Goal: Task Accomplishment & Management: Manage account settings

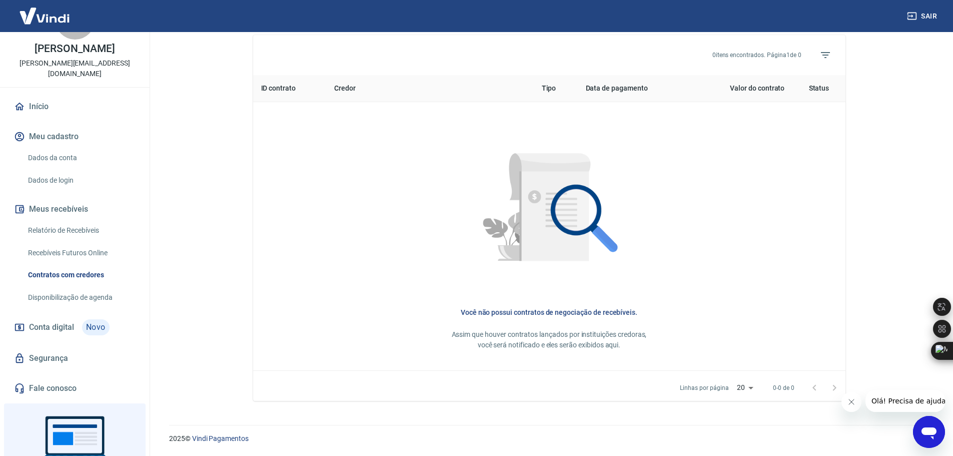
scroll to position [95, 0]
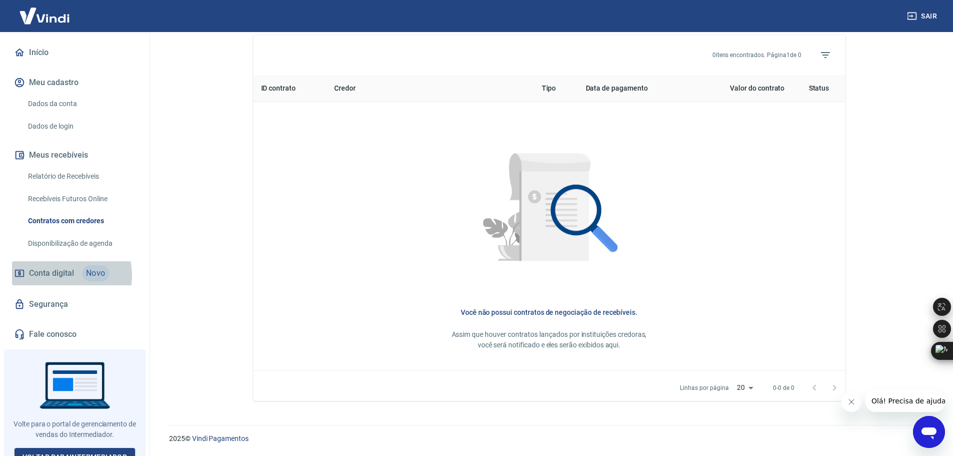
click at [62, 266] on span "Conta digital" at bounding box center [51, 273] width 45 height 14
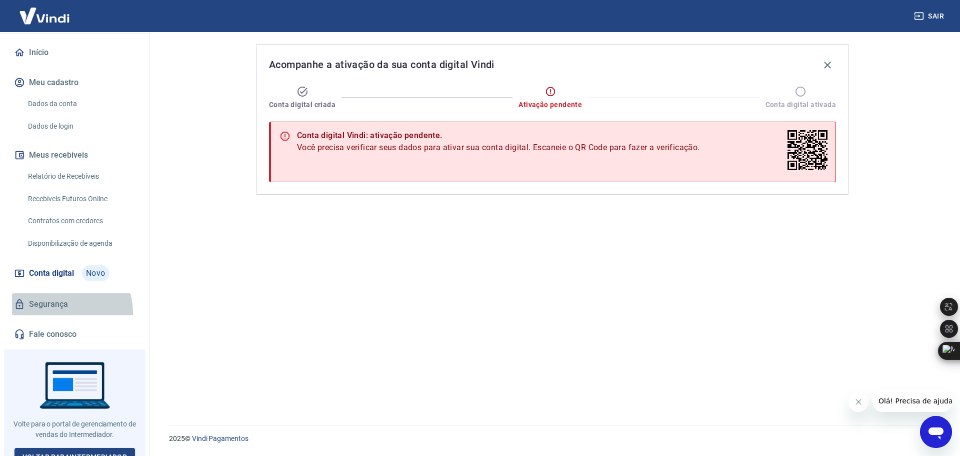
click at [59, 302] on link "Segurança" at bounding box center [75, 304] width 126 height 22
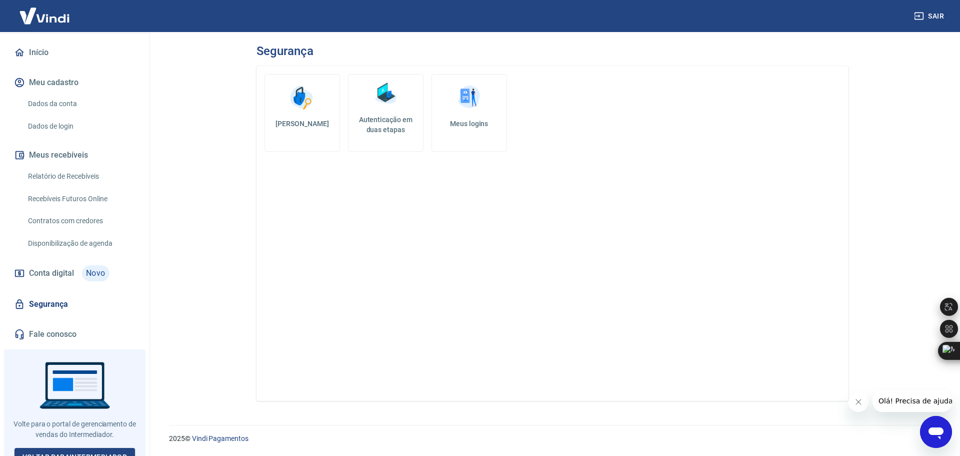
click at [66, 233] on link "Disponibilização de agenda" at bounding box center [81, 243] width 114 height 21
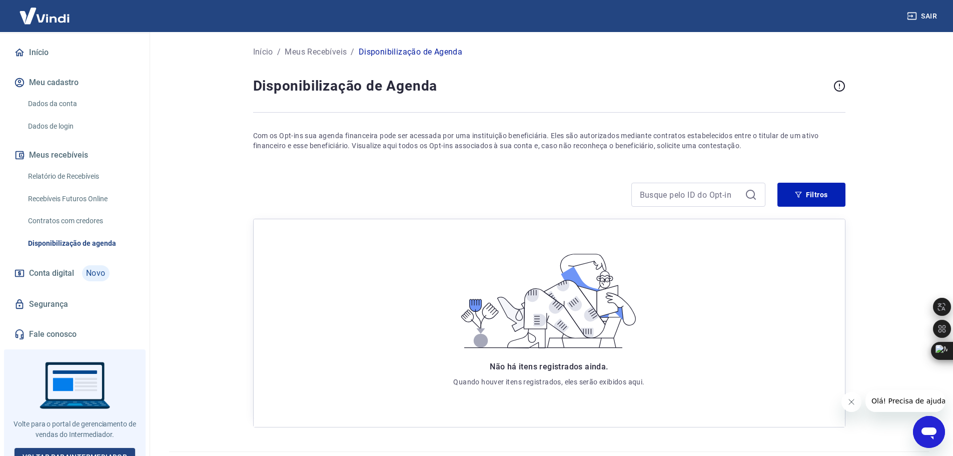
scroll to position [27, 0]
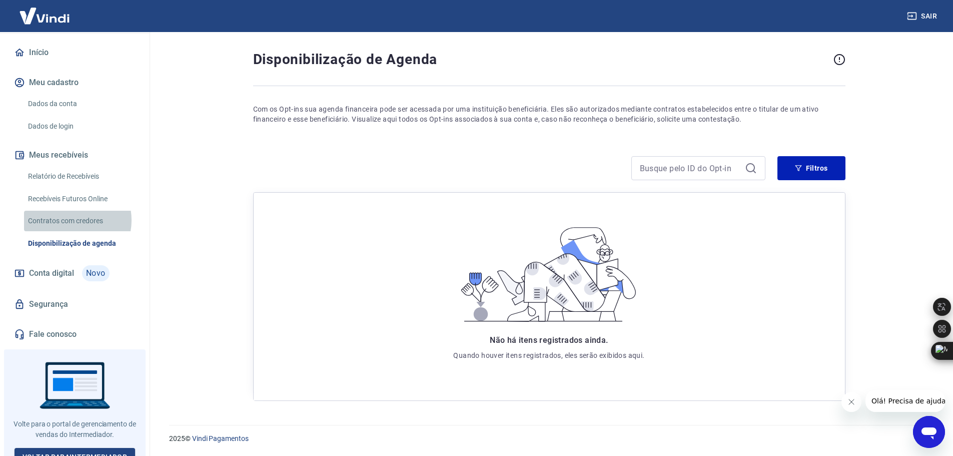
click at [69, 211] on link "Contratos com credores" at bounding box center [81, 221] width 114 height 21
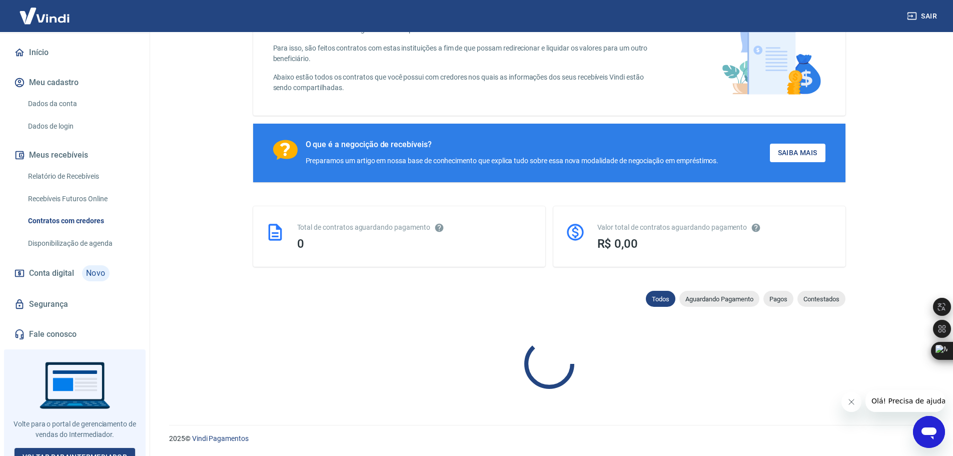
scroll to position [372, 0]
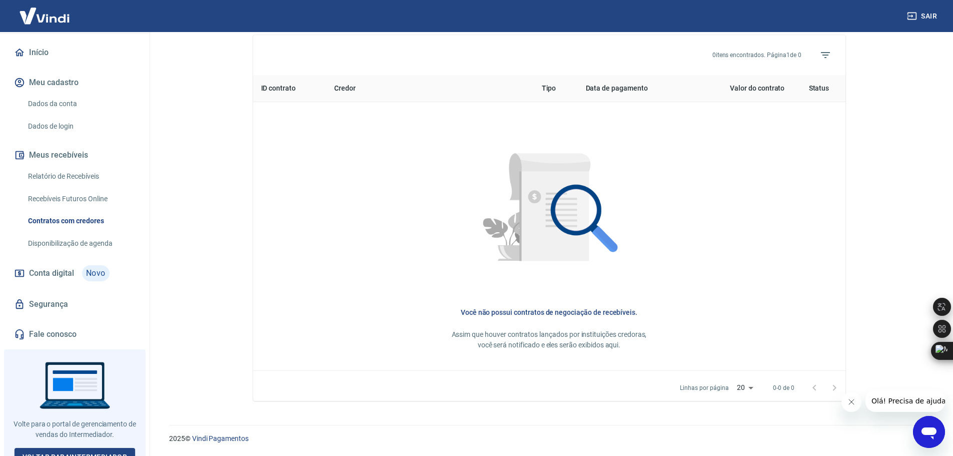
click at [65, 190] on link "Recebíveis Futuros Online" at bounding box center [81, 199] width 114 height 21
click at [34, 94] on link "Dados da conta" at bounding box center [81, 104] width 114 height 21
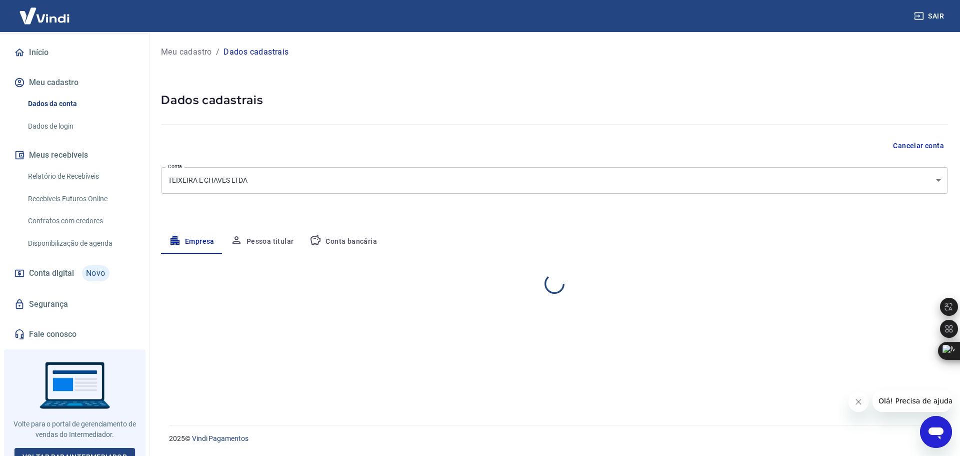
select select "MG"
select select "business"
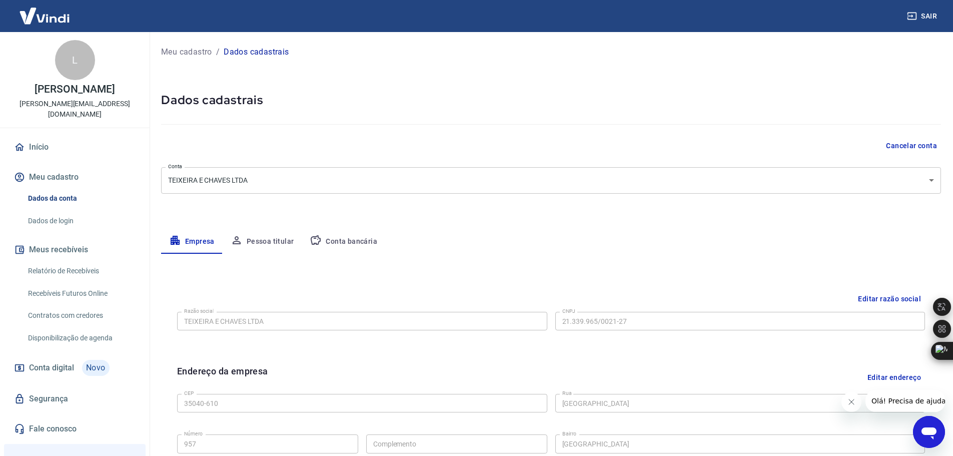
click at [74, 166] on button "Meu cadastro" at bounding box center [75, 177] width 126 height 22
click at [73, 188] on link "Dados da conta" at bounding box center [81, 198] width 114 height 21
click at [75, 211] on link "Dados de login" at bounding box center [81, 221] width 114 height 21
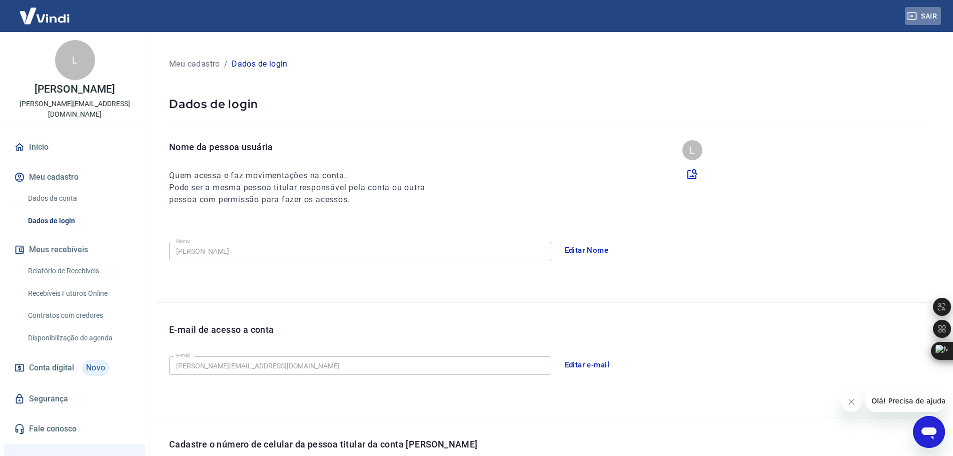
click at [928, 20] on button "Sair" at bounding box center [923, 16] width 36 height 19
